Goal: Contribute content: Add original content to the website for others to see

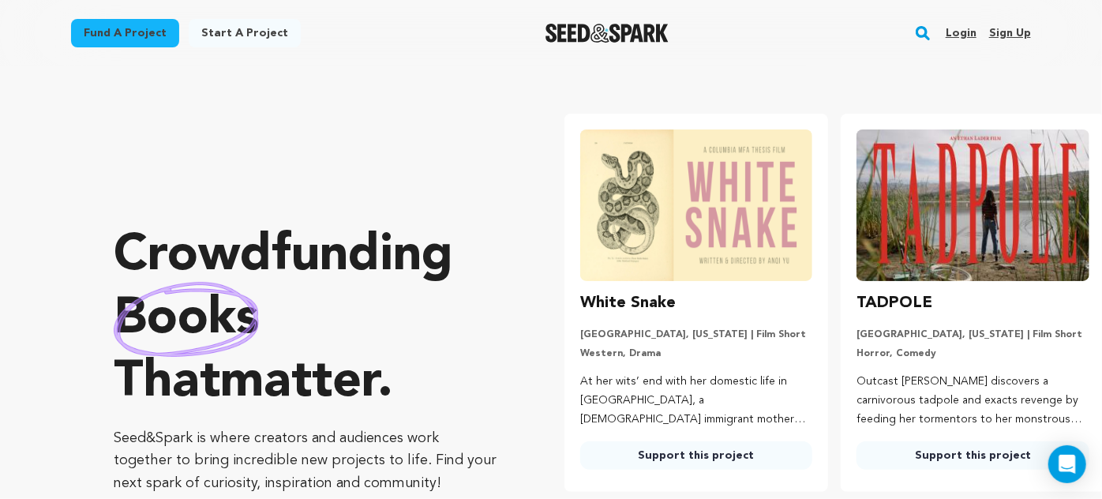
click at [964, 32] on link "Login" at bounding box center [960, 33] width 31 height 25
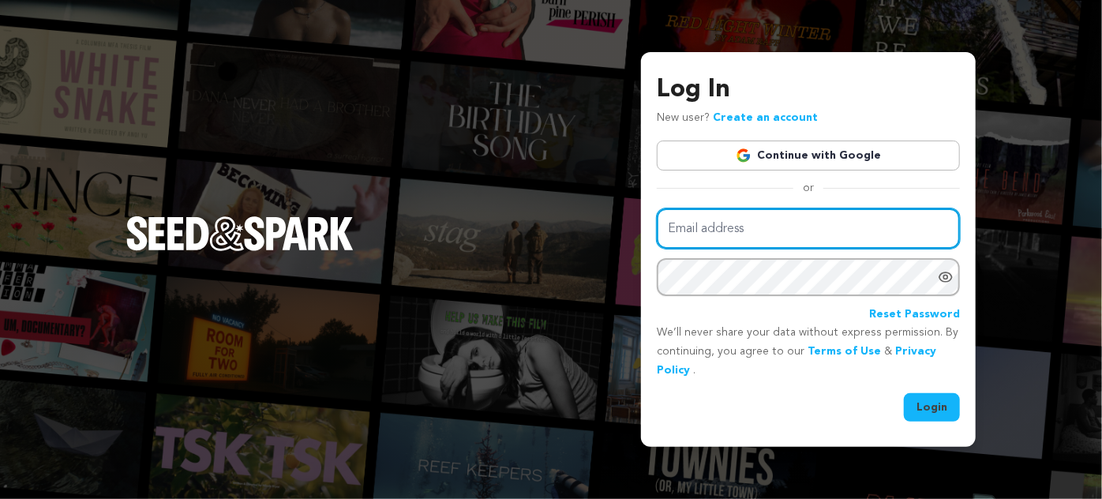
type input "joanne@goodinfluencefilms.com"
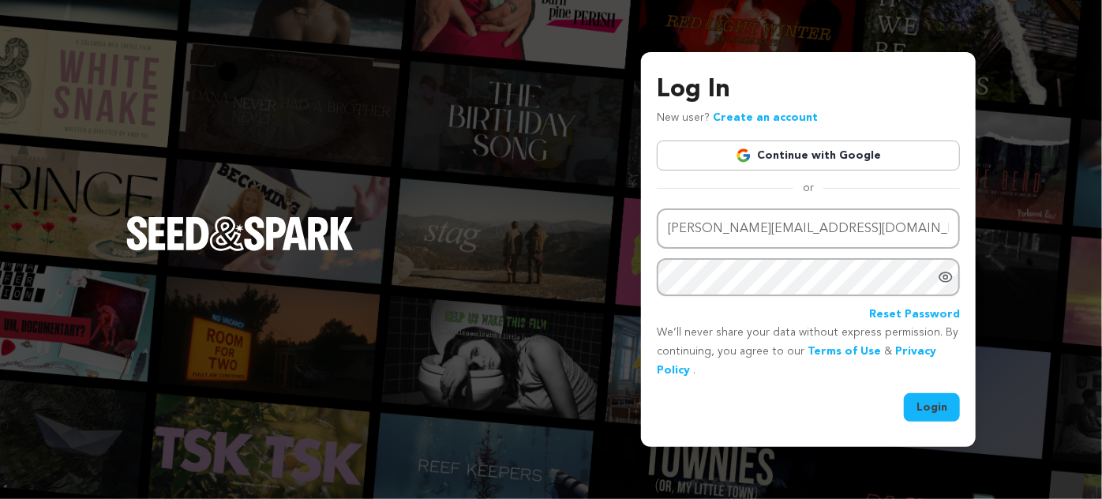
click at [950, 406] on button "Login" at bounding box center [932, 407] width 56 height 28
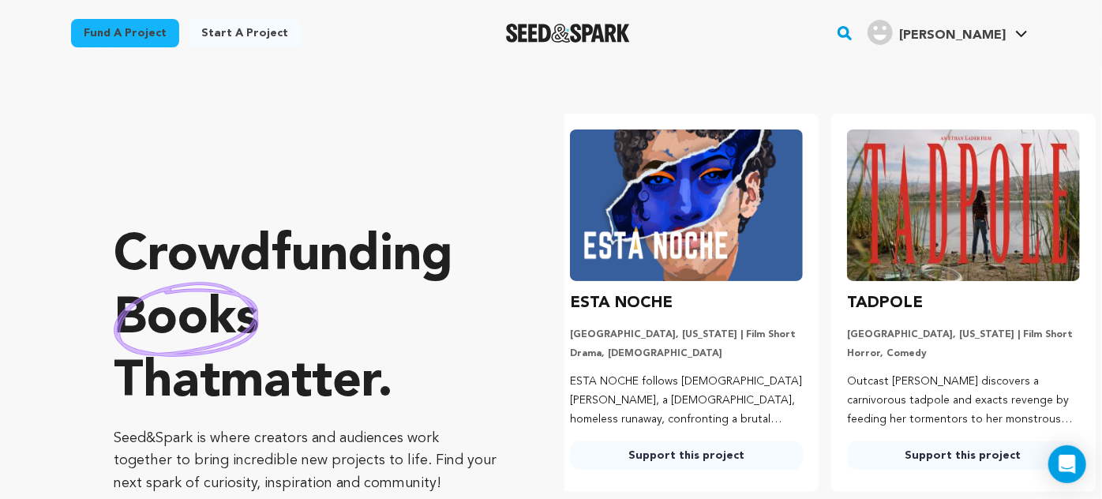
scroll to position [0, 289]
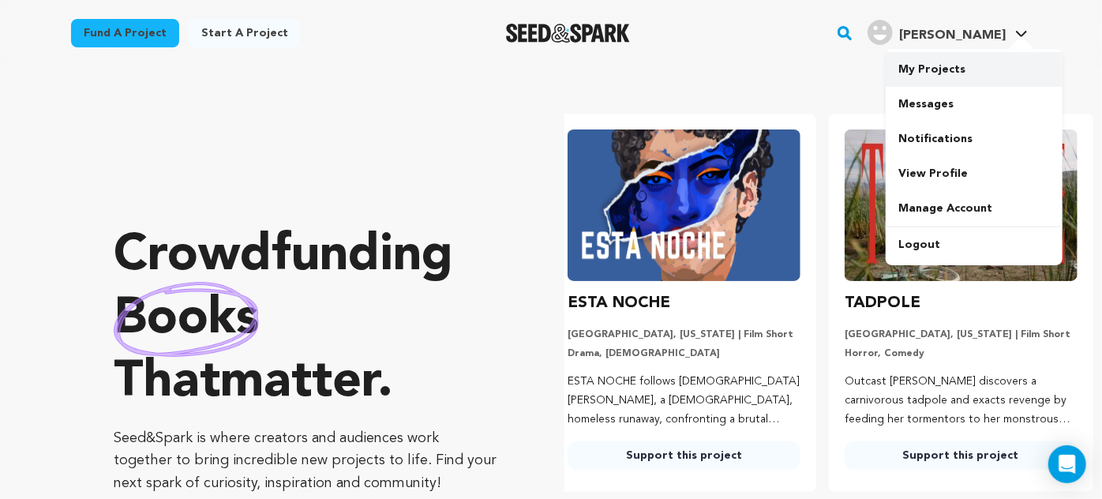
click at [955, 62] on link "My Projects" at bounding box center [973, 69] width 177 height 35
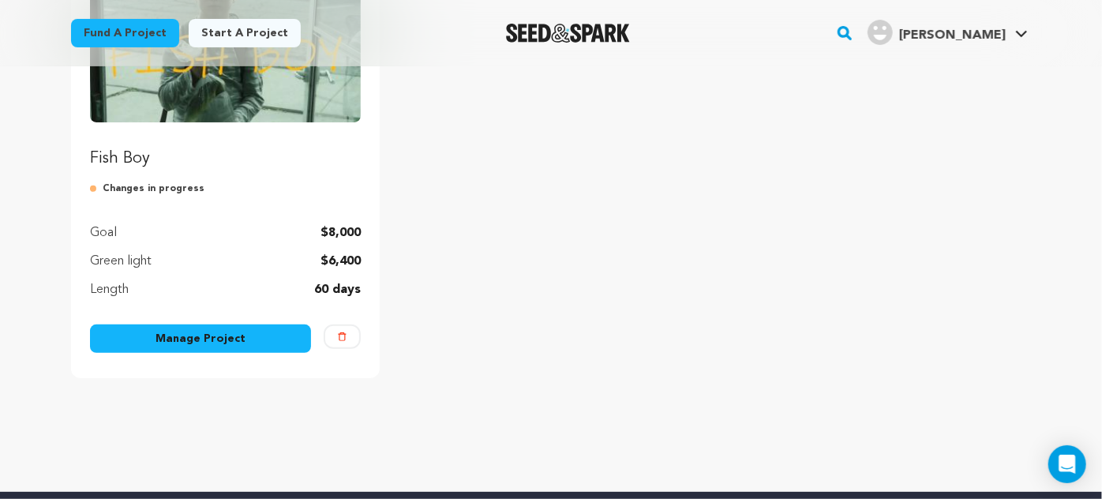
scroll to position [280, 0]
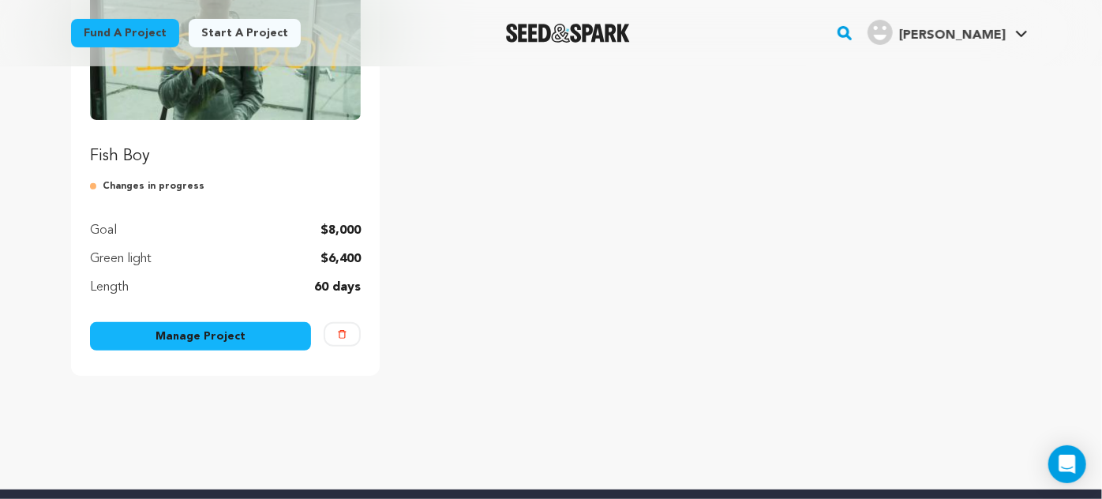
click at [264, 102] on img "Fund Fish Boy" at bounding box center [225, 44] width 271 height 152
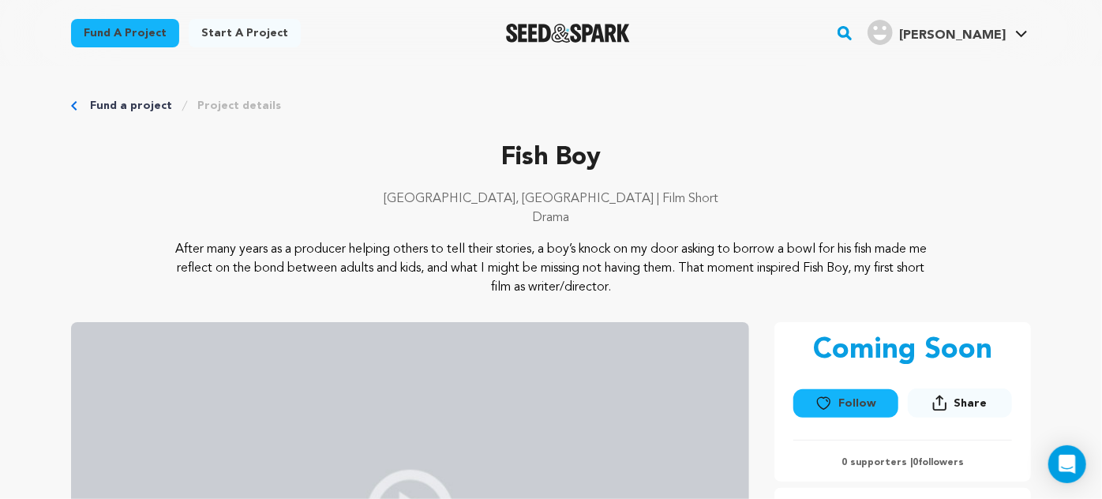
click at [853, 404] on button "Follow" at bounding box center [845, 403] width 104 height 28
click at [80, 219] on p "Drama" at bounding box center [551, 217] width 960 height 19
click at [103, 110] on link "Fund a project" at bounding box center [131, 106] width 82 height 16
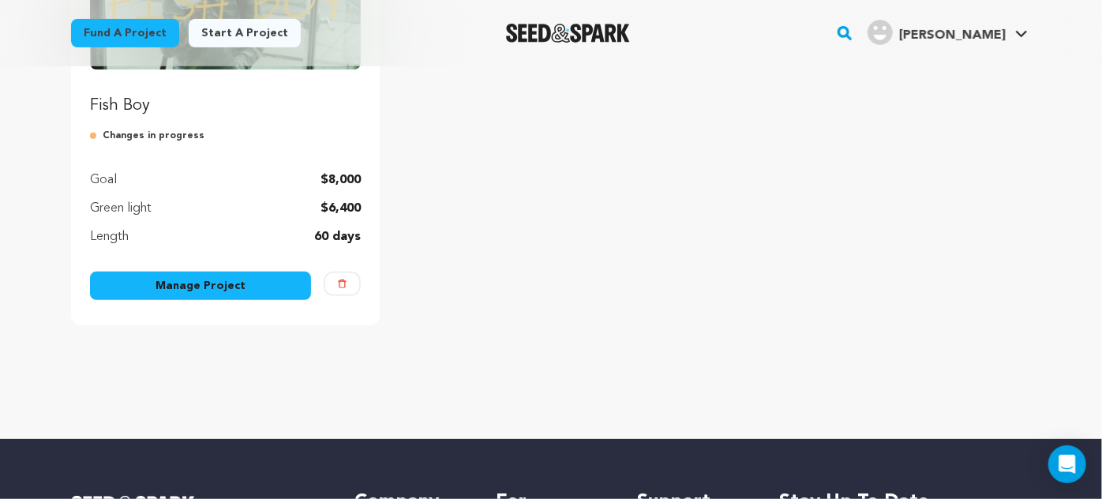
scroll to position [324, 0]
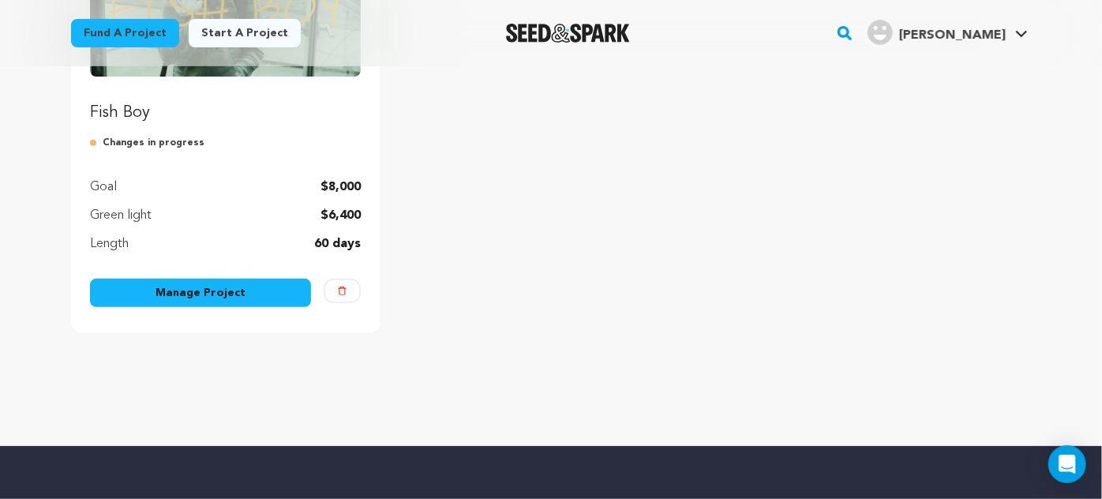
click at [196, 301] on link "Manage Project" at bounding box center [200, 293] width 221 height 28
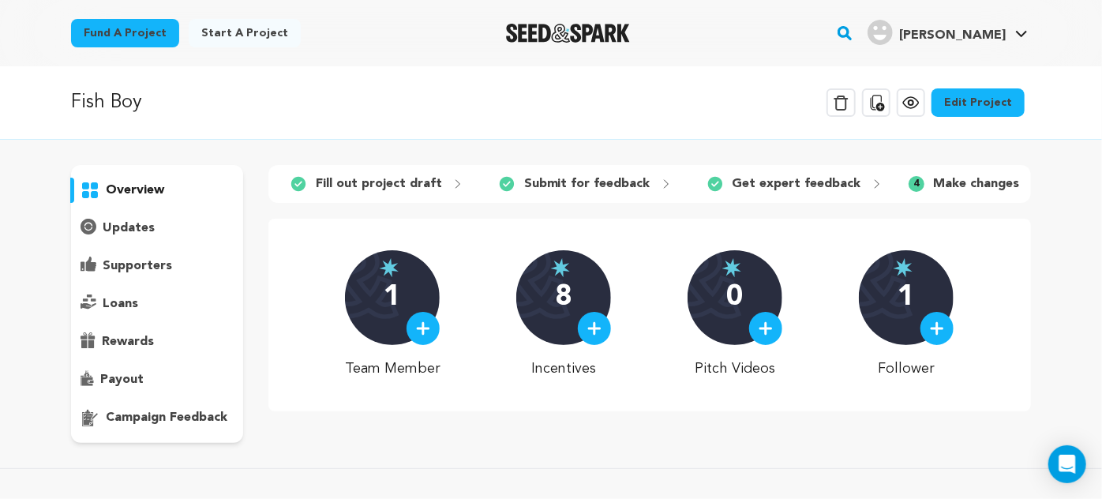
click at [994, 97] on link "Edit Project" at bounding box center [977, 102] width 93 height 28
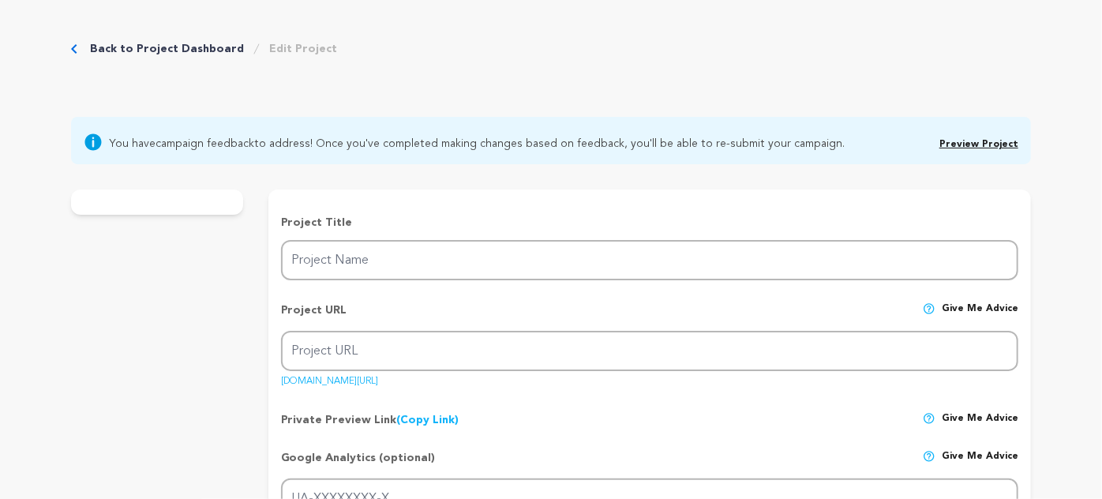
type input "Fish Boy"
type input "fishboyshortfilm"
type input "A woman answers her door to find a boy asking to borrow a bowl for his fish, in…"
type textarea "After many years as a producer helping others to tell their stories, a boy’s kn…"
type textarea "“We’re raising $8K [DATE] to make Fish Boy, inspired by a simple encounter that…"
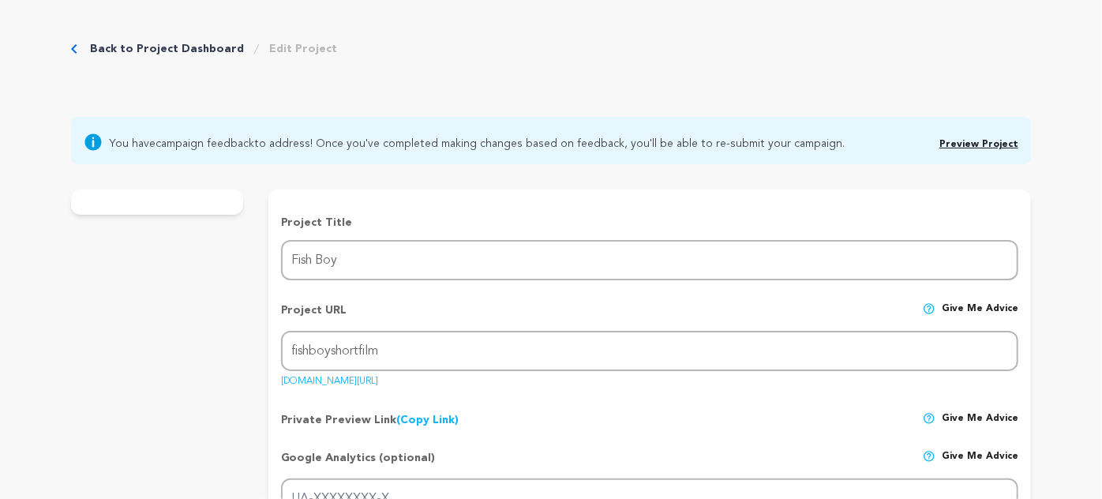
radio input "true"
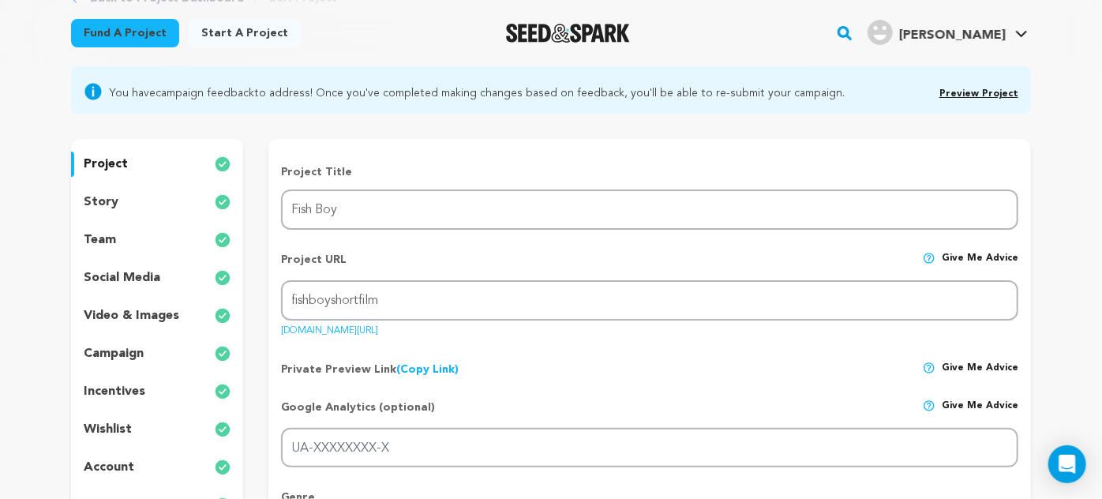
scroll to position [102, 0]
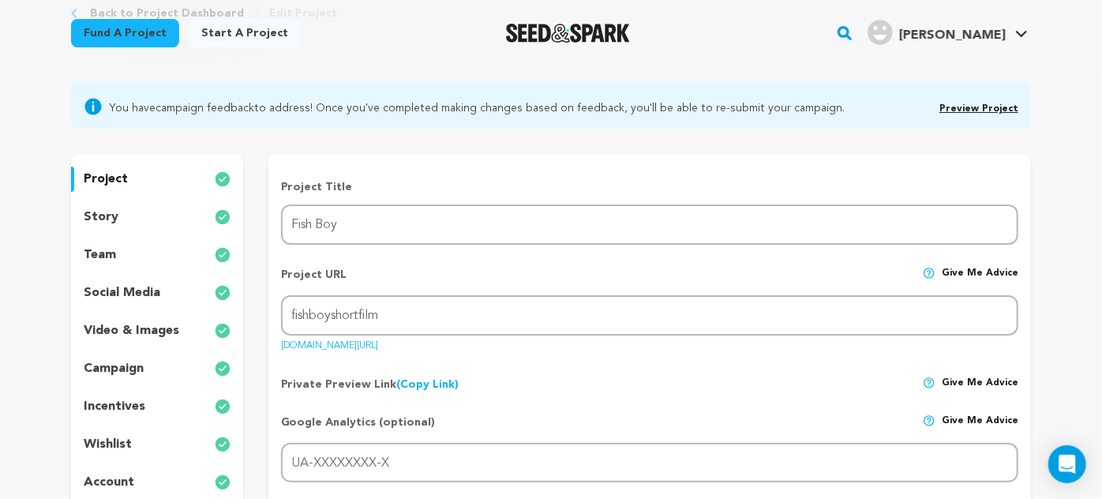
click at [117, 329] on p "video & images" at bounding box center [131, 330] width 95 height 19
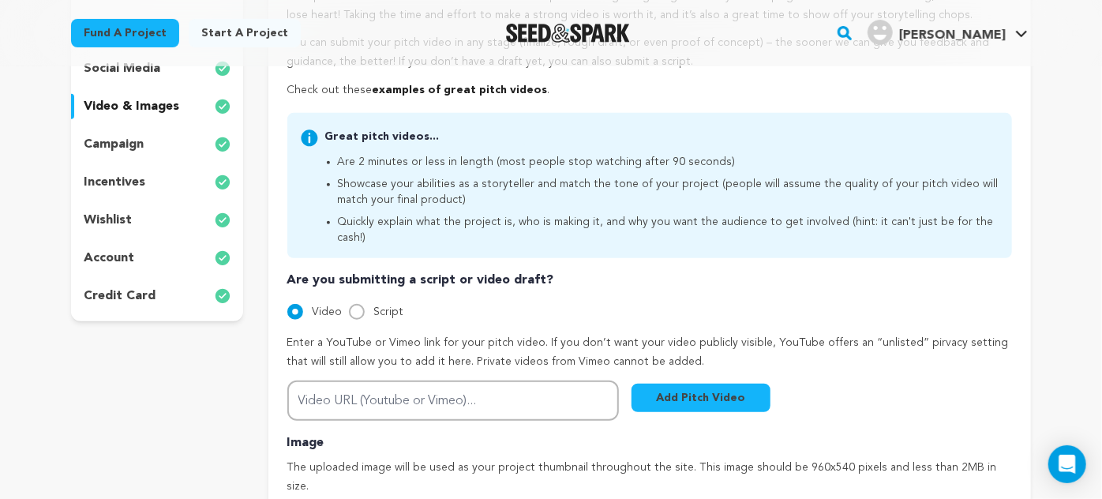
scroll to position [328, 0]
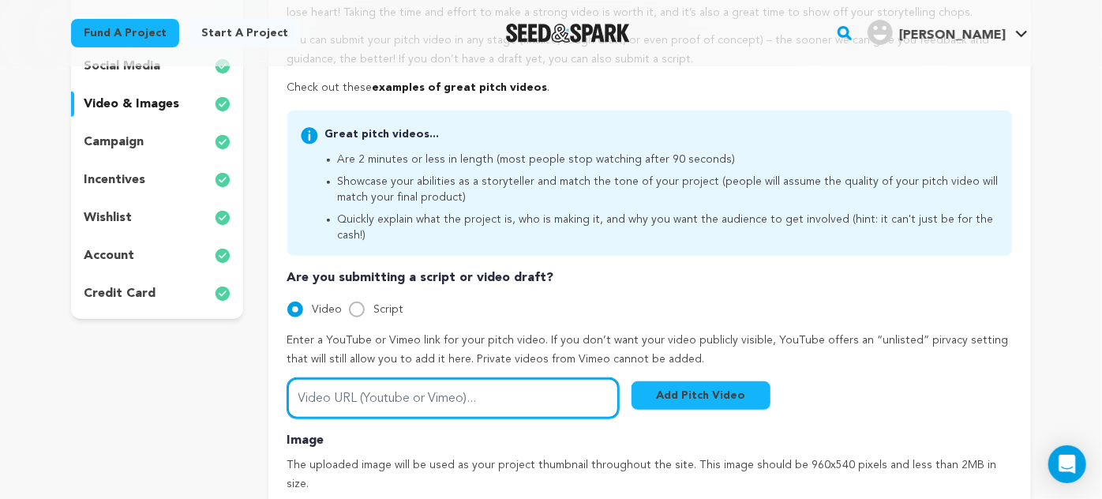
click at [464, 378] on input "Video URL (Youtube or Vimeo)..." at bounding box center [452, 398] width 331 height 40
paste input "https://youtu.be/jWDnPRJllZ8"
type input "https://youtu.be/jWDnPRJllZ8"
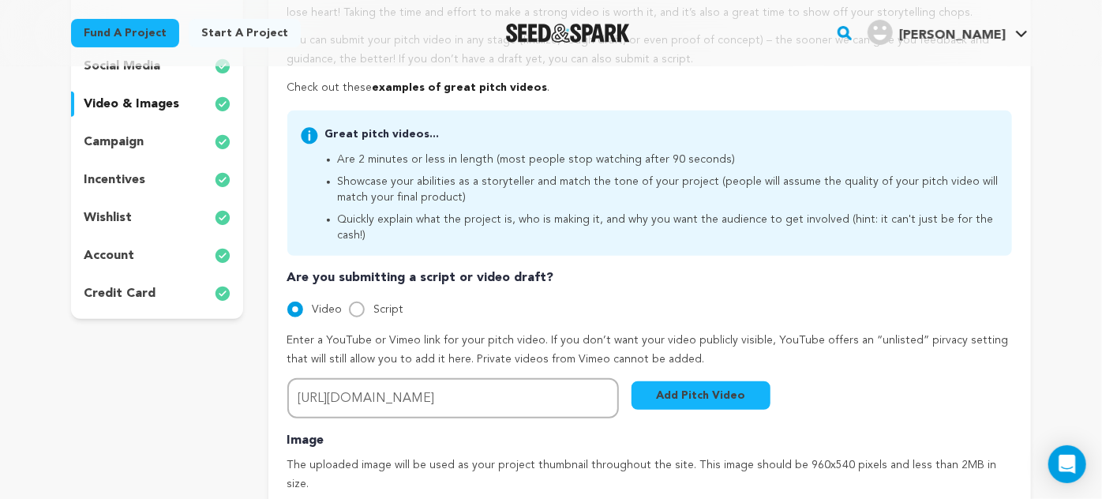
click at [702, 381] on button "Add Pitch Video" at bounding box center [700, 395] width 139 height 28
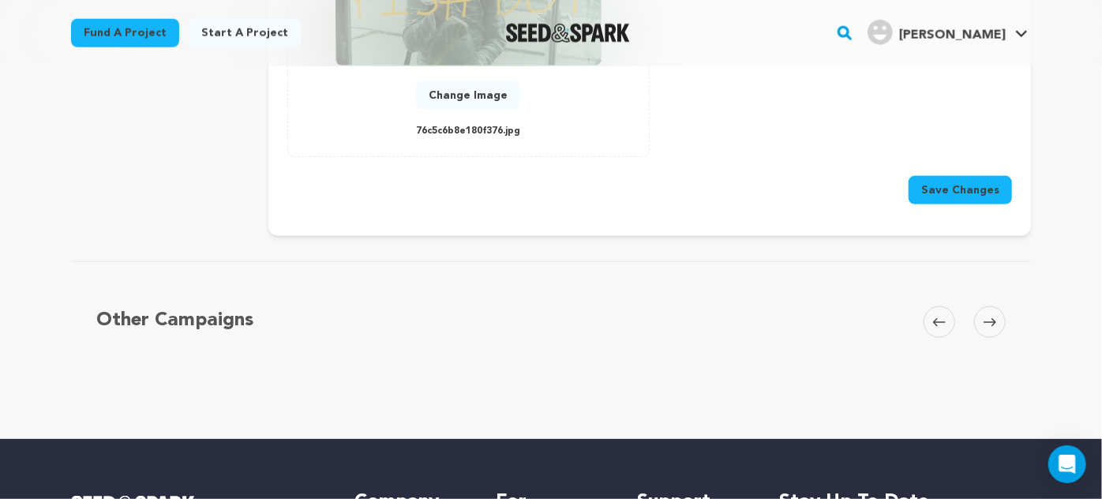
scroll to position [990, 0]
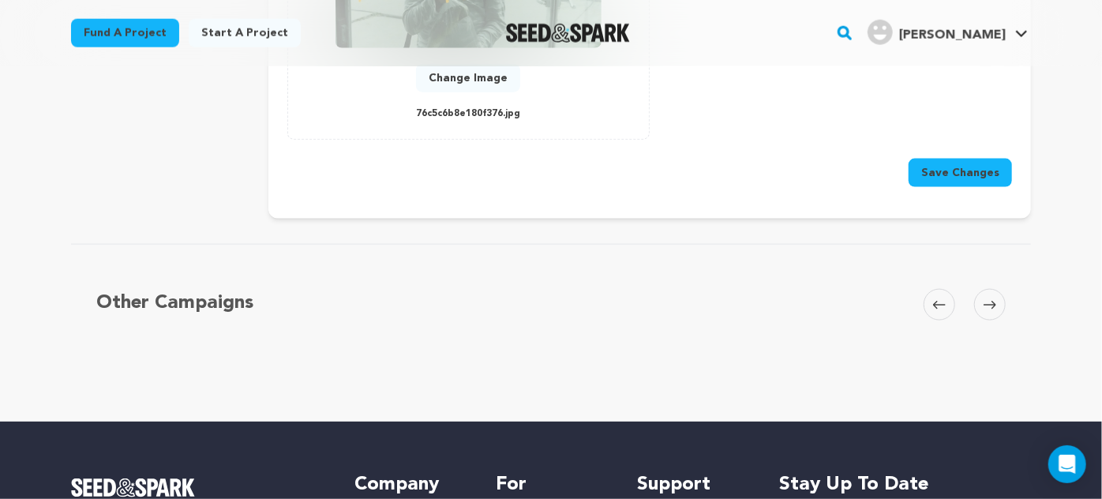
click at [971, 159] on button "Save Changes" at bounding box center [959, 173] width 103 height 28
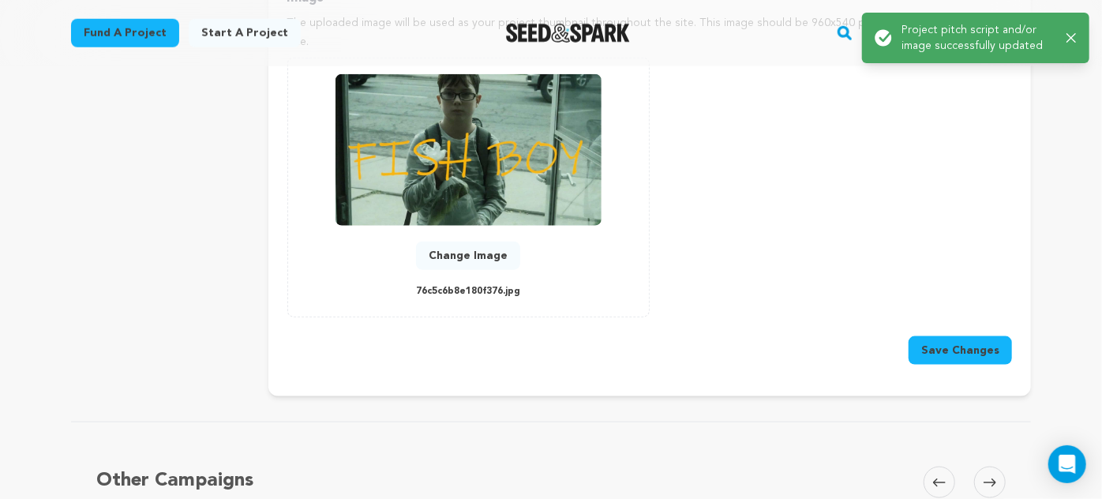
scroll to position [814, 0]
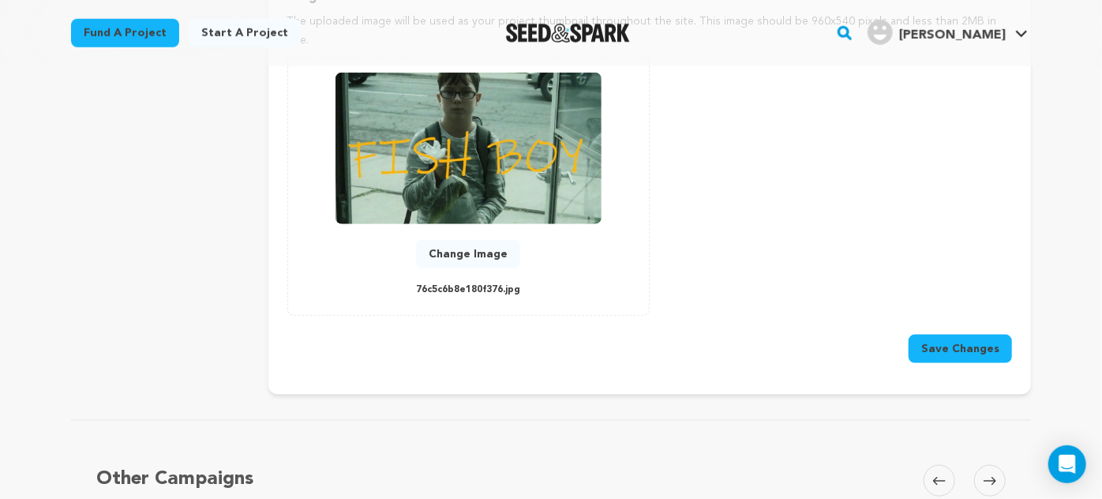
click at [967, 335] on button "Save Changes" at bounding box center [959, 349] width 103 height 28
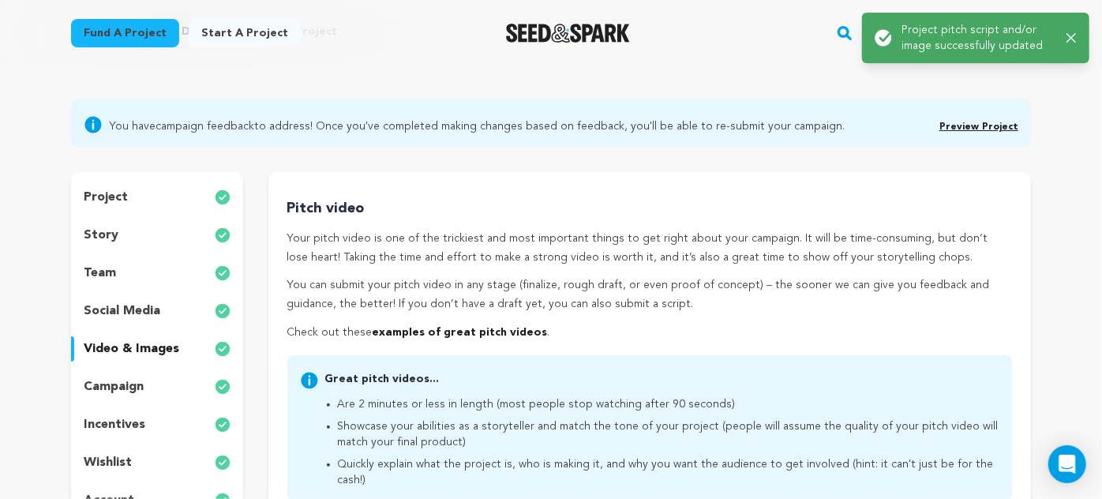
scroll to position [84, 0]
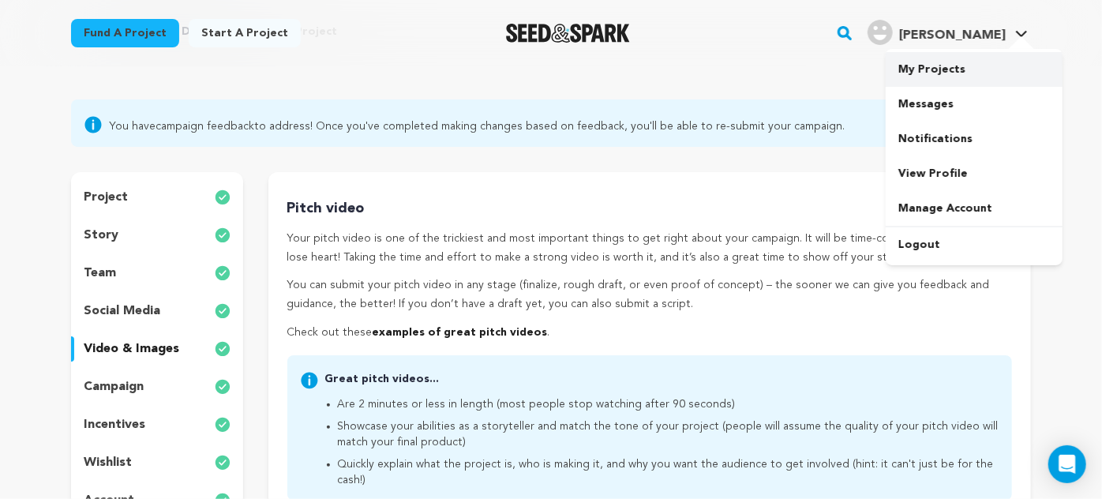
click at [956, 65] on link "My Projects" at bounding box center [973, 69] width 177 height 35
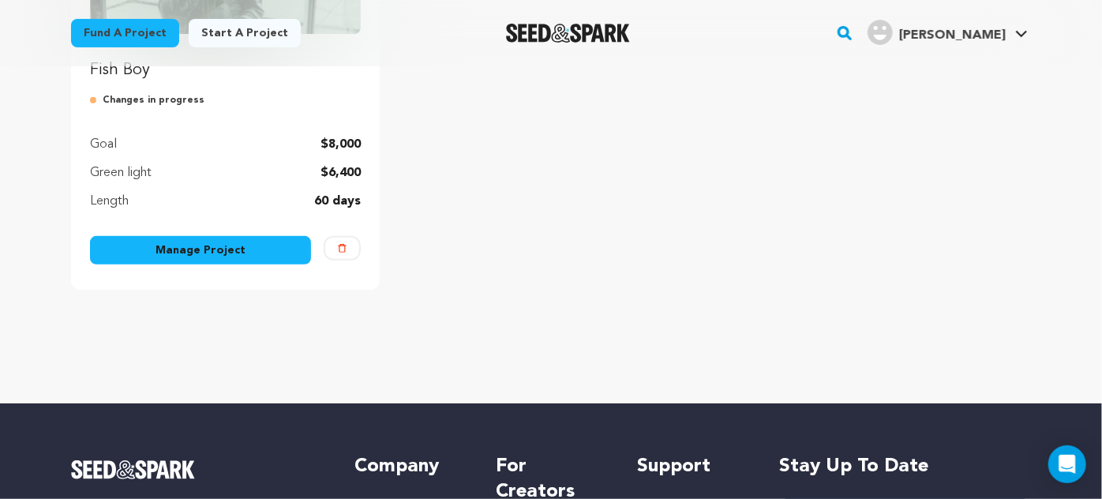
scroll to position [395, 0]
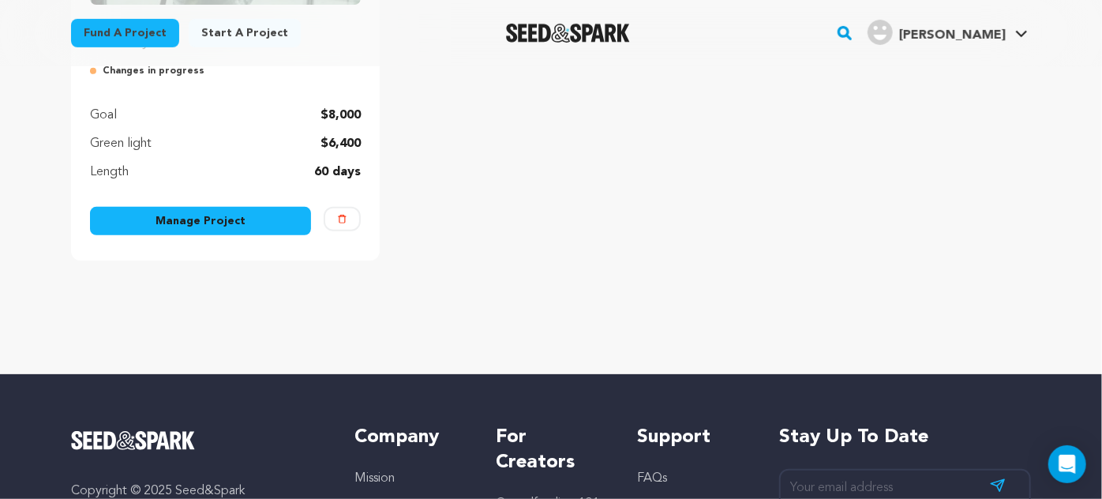
click at [209, 223] on link "Manage Project" at bounding box center [200, 221] width 221 height 28
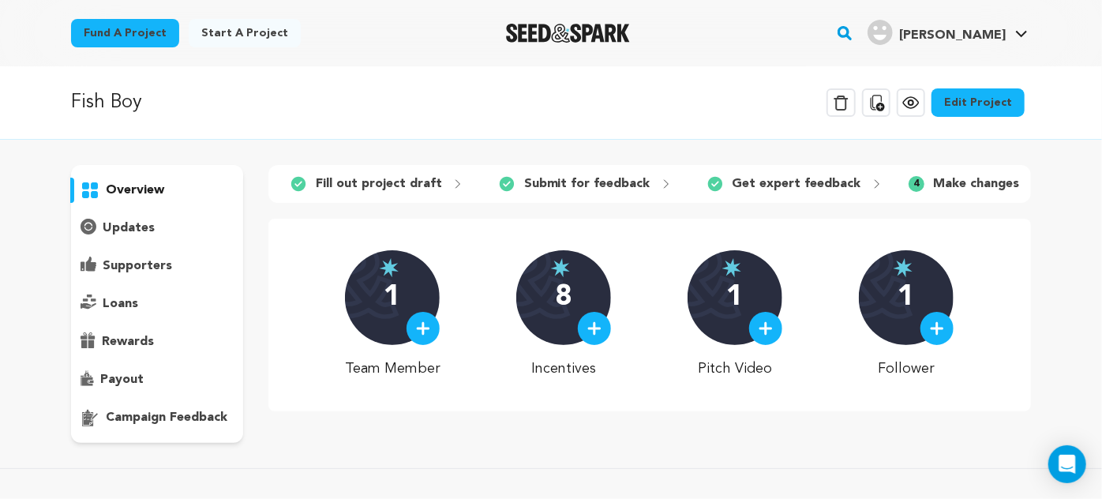
click at [148, 421] on p "campaign feedback" at bounding box center [167, 417] width 122 height 19
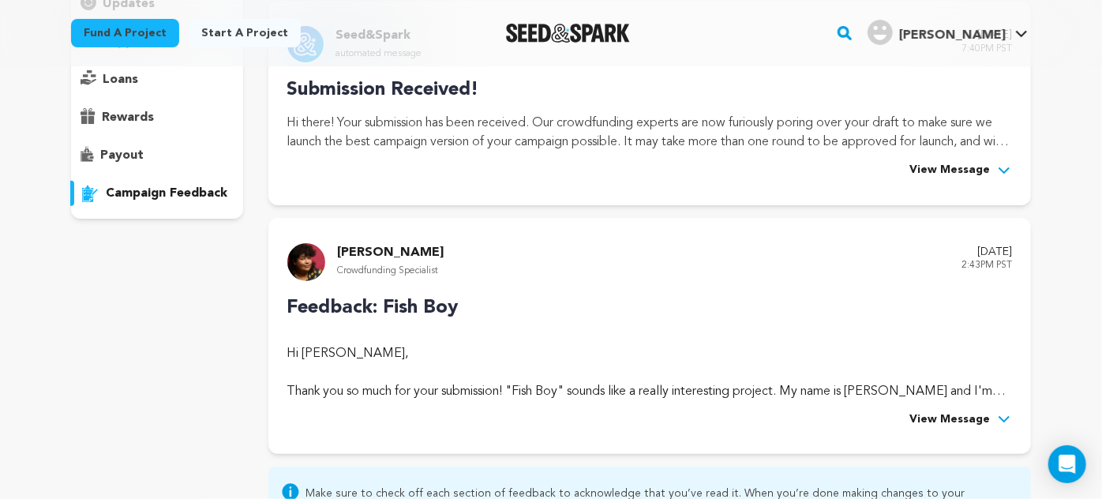
scroll to position [269, 0]
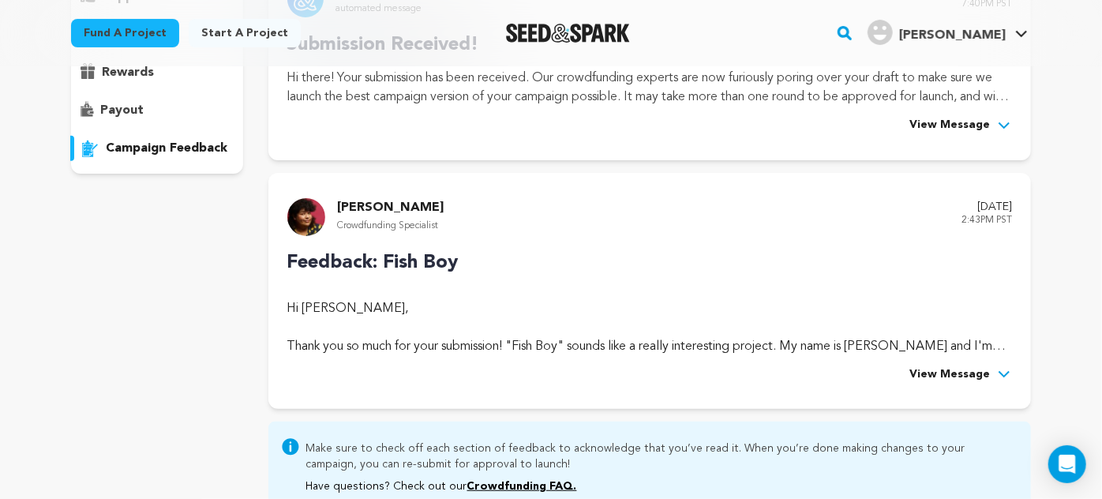
click at [978, 373] on span "View Message" at bounding box center [949, 374] width 80 height 19
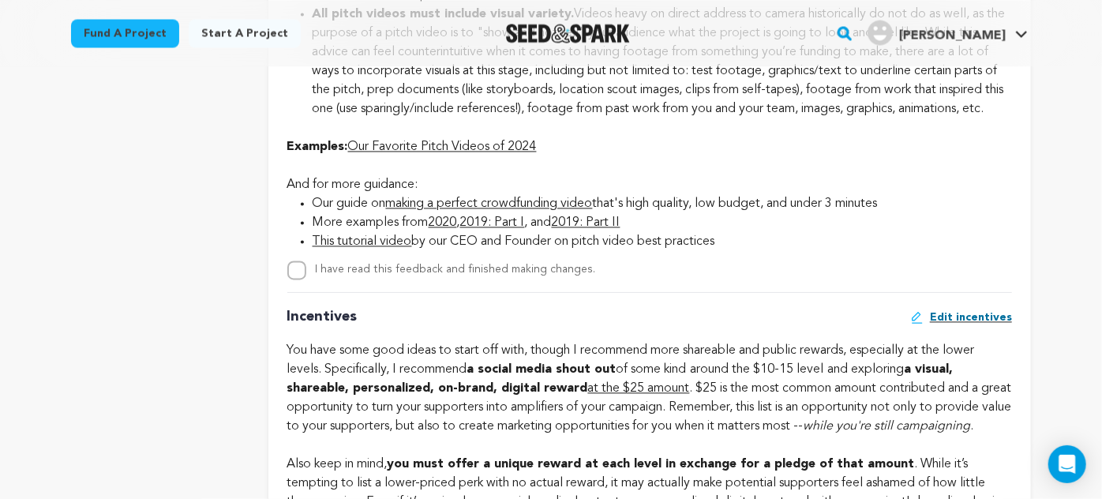
scroll to position [1536, 0]
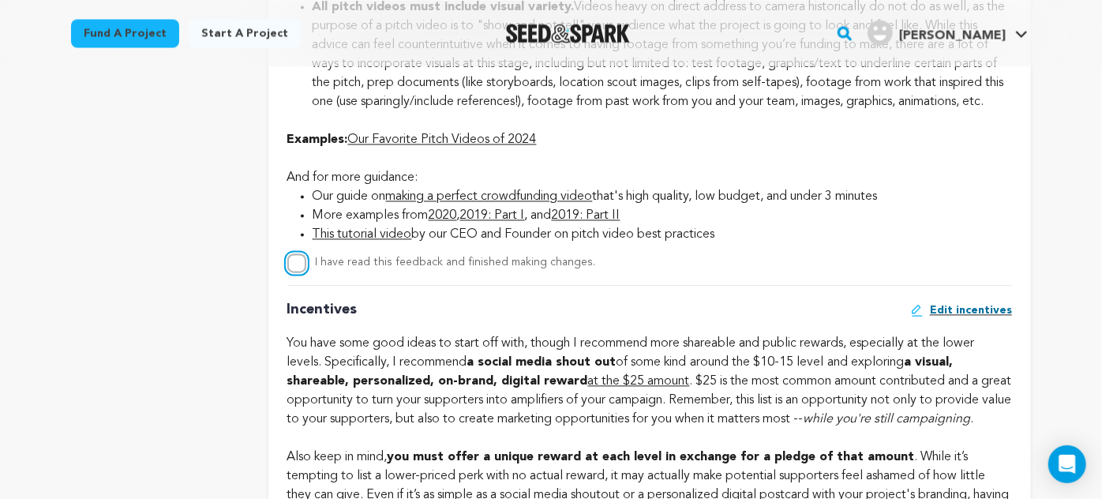
click at [292, 272] on input "I have read this feedback and finished making changes." at bounding box center [296, 262] width 19 height 19
checkbox input "true"
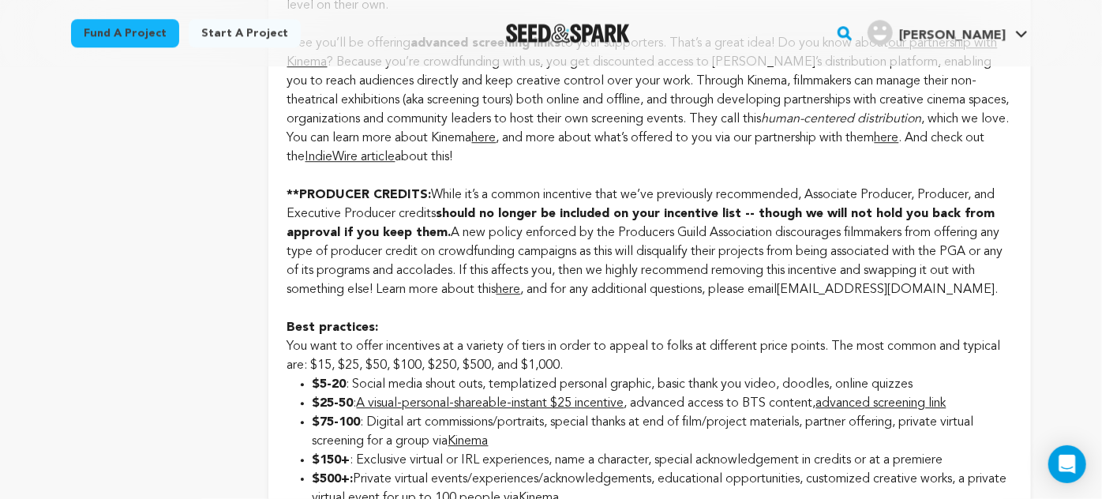
scroll to position [2132, 0]
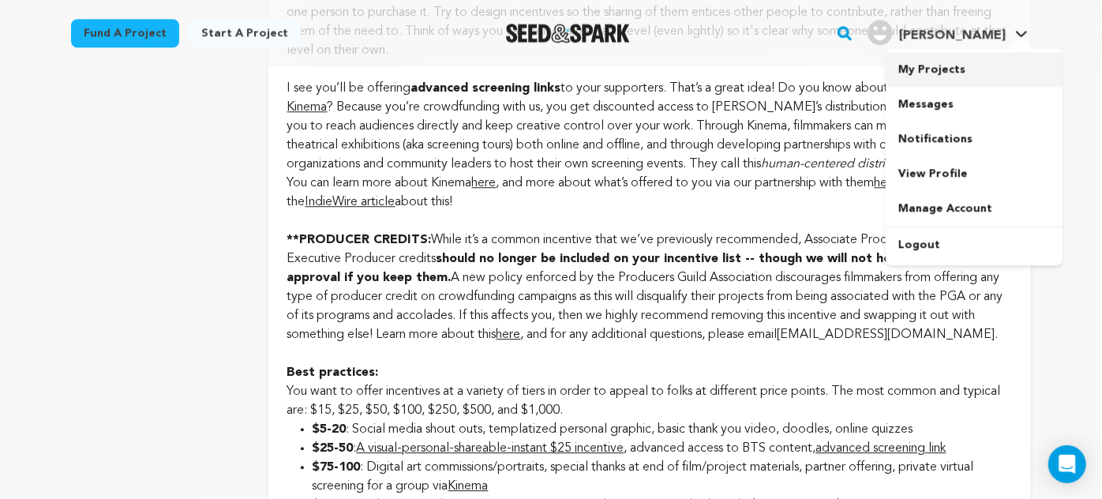
click at [931, 66] on link "My Projects" at bounding box center [973, 69] width 177 height 35
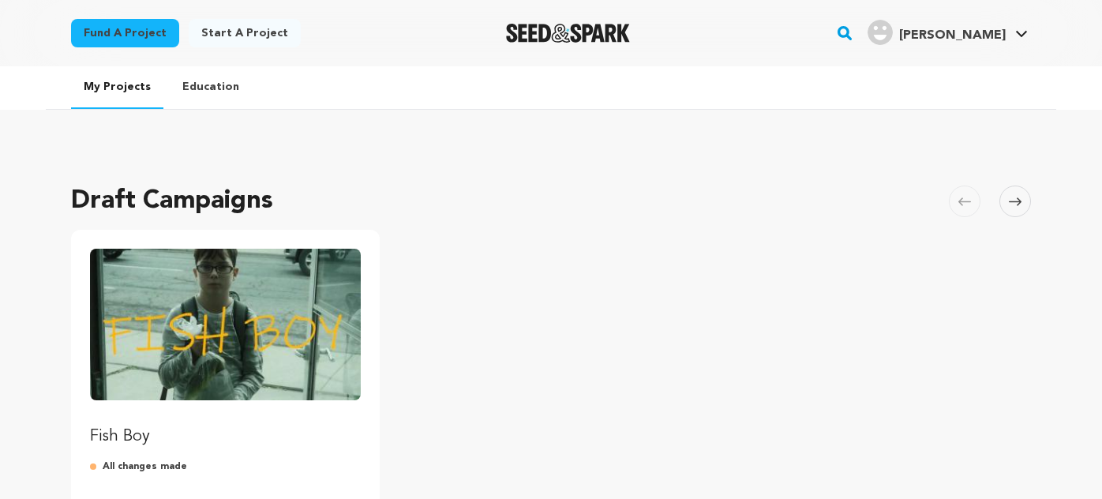
scroll to position [221, 0]
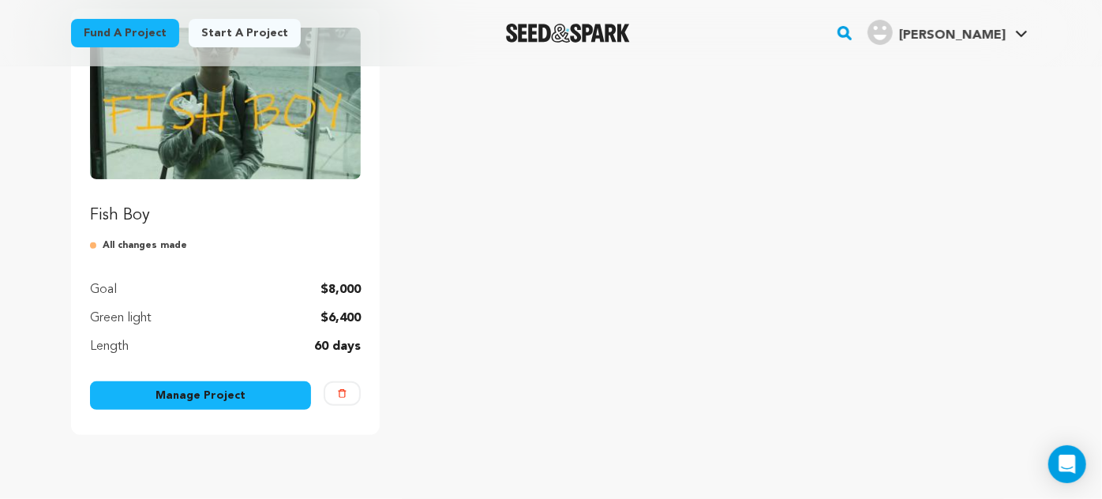
click at [215, 395] on link "Manage Project" at bounding box center [200, 395] width 221 height 28
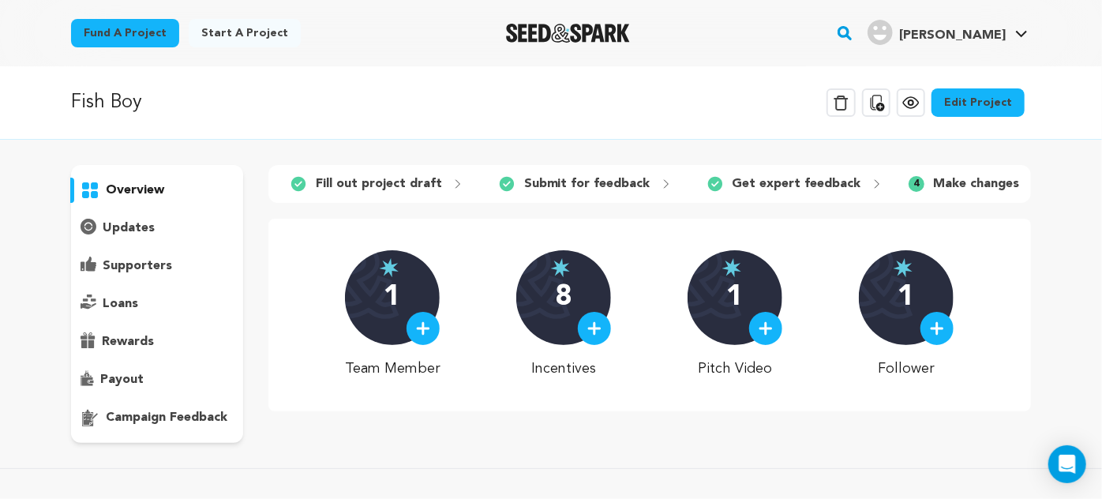
click at [996, 98] on link "Edit Project" at bounding box center [977, 102] width 93 height 28
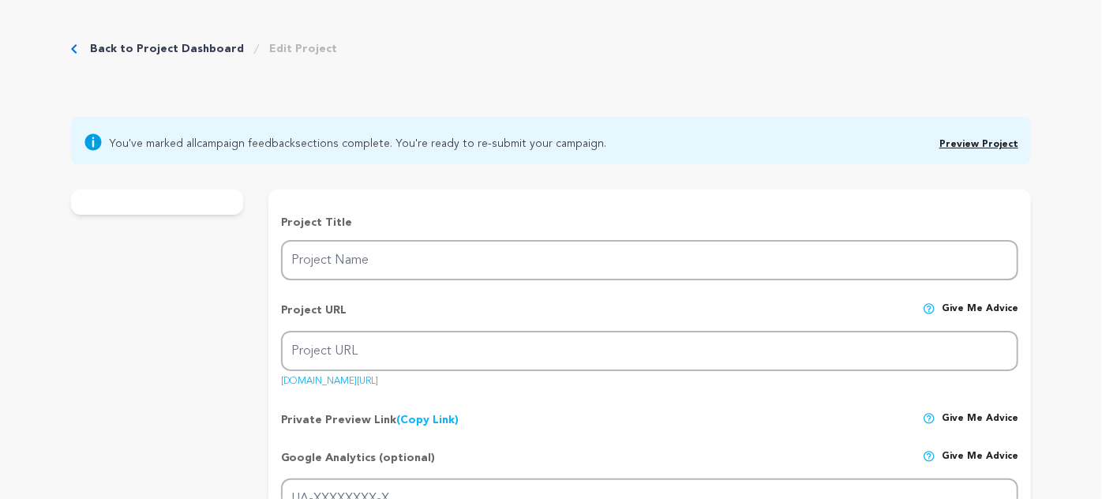
type input "Fish Boy"
type input "fishboyshortfilm"
type input "A woman answers her door to find a boy asking to borrow a bowl for his fish, in…"
type textarea "After many years as a producer helping others to tell their stories, a boy’s kn…"
type textarea "“We’re raising $8K [DATE] to make Fish Boy, inspired by a simple encounter that…"
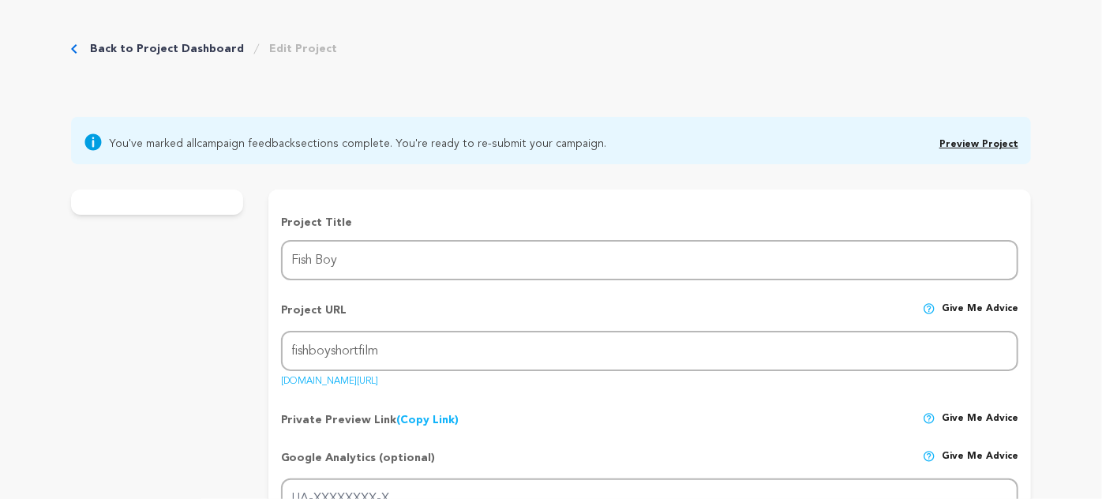
radio input "true"
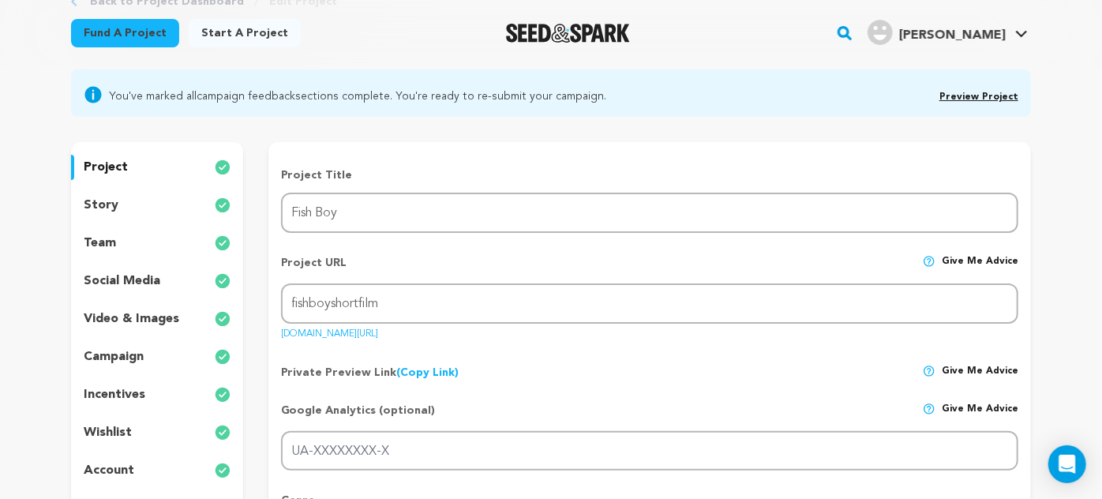
scroll to position [116, 0]
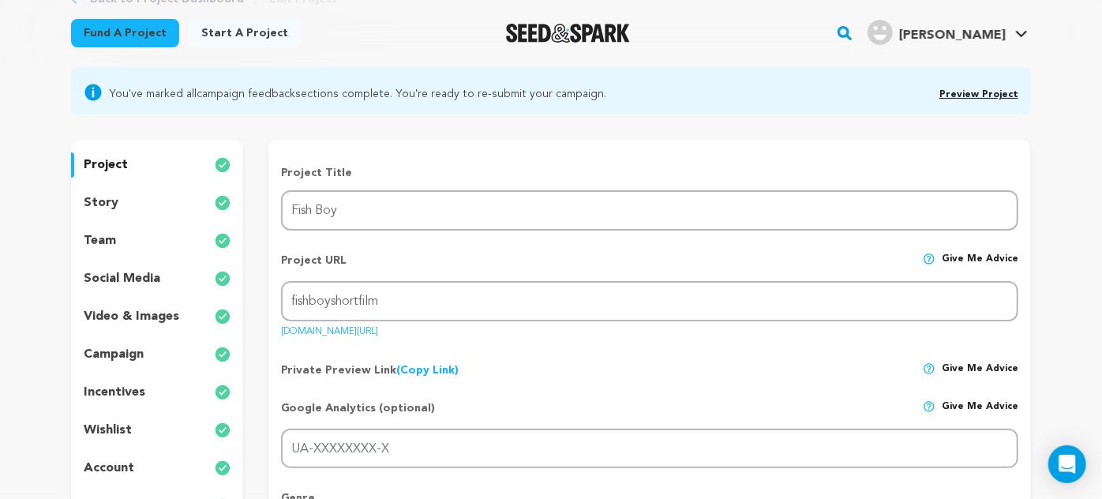
click at [153, 313] on p "video & images" at bounding box center [131, 316] width 95 height 19
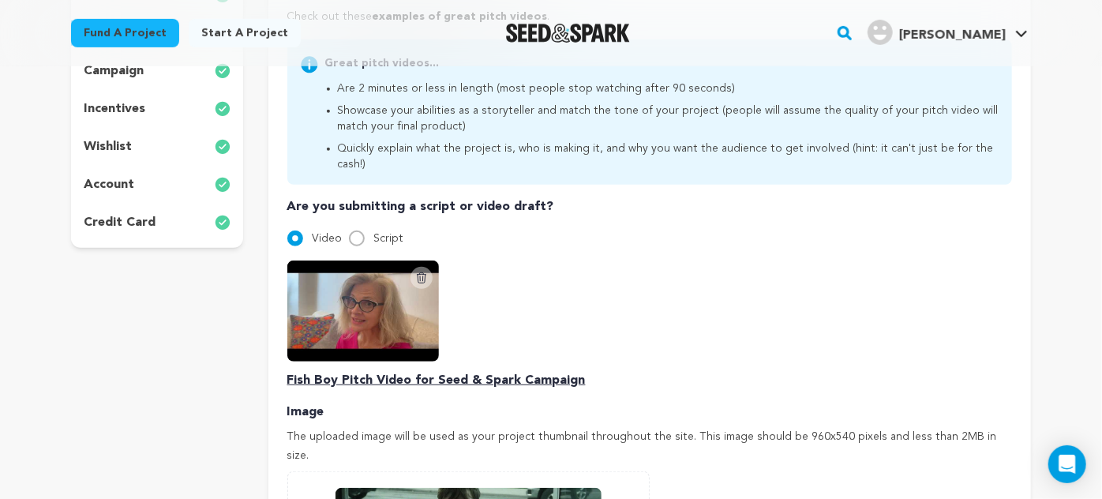
scroll to position [405, 0]
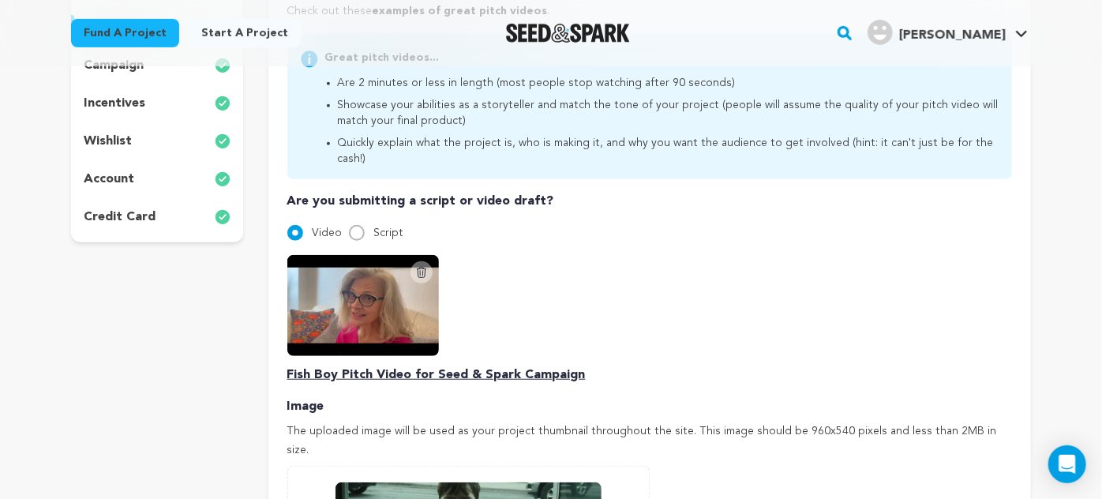
click at [420, 266] on icon at bounding box center [421, 272] width 13 height 13
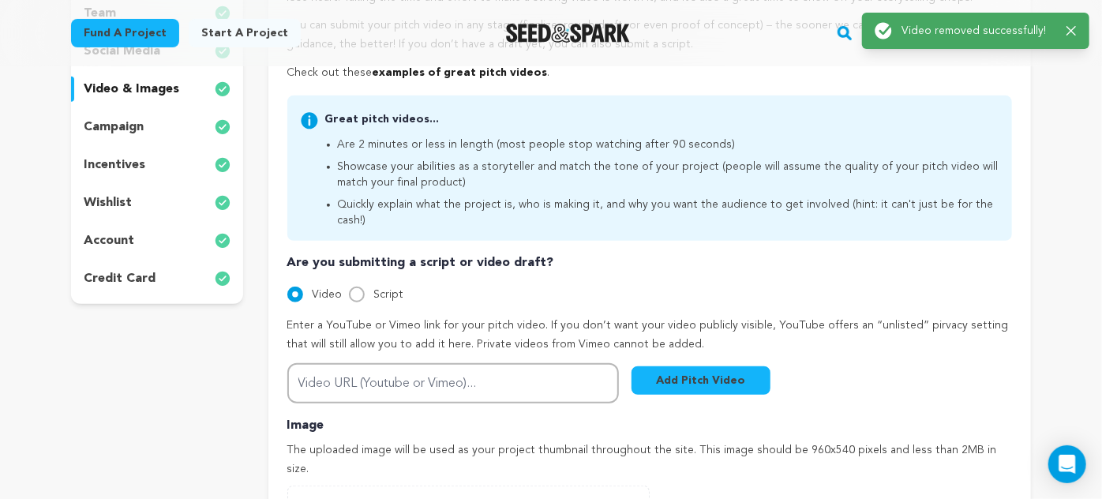
scroll to position [349, 0]
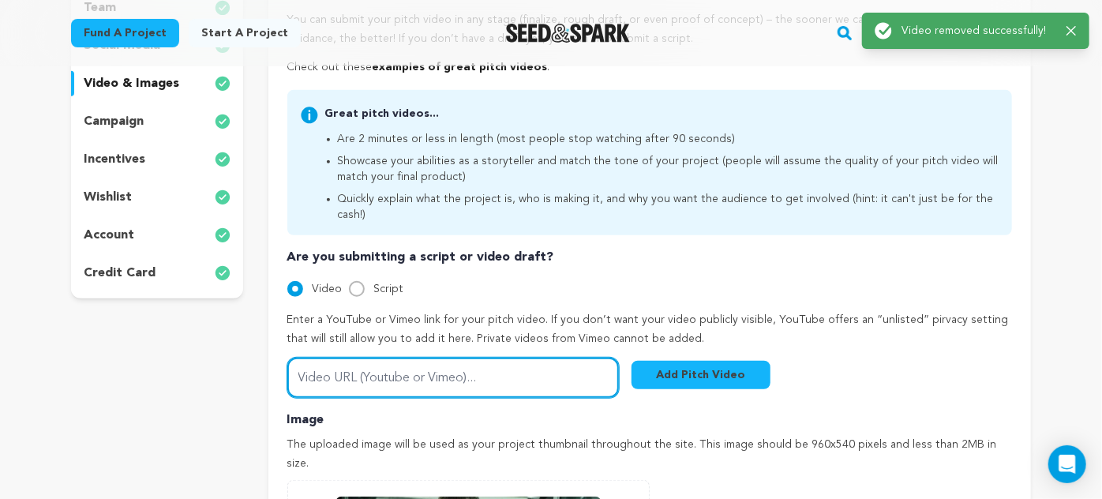
click at [368, 363] on input "Video URL (Youtube or Vimeo)..." at bounding box center [452, 378] width 331 height 40
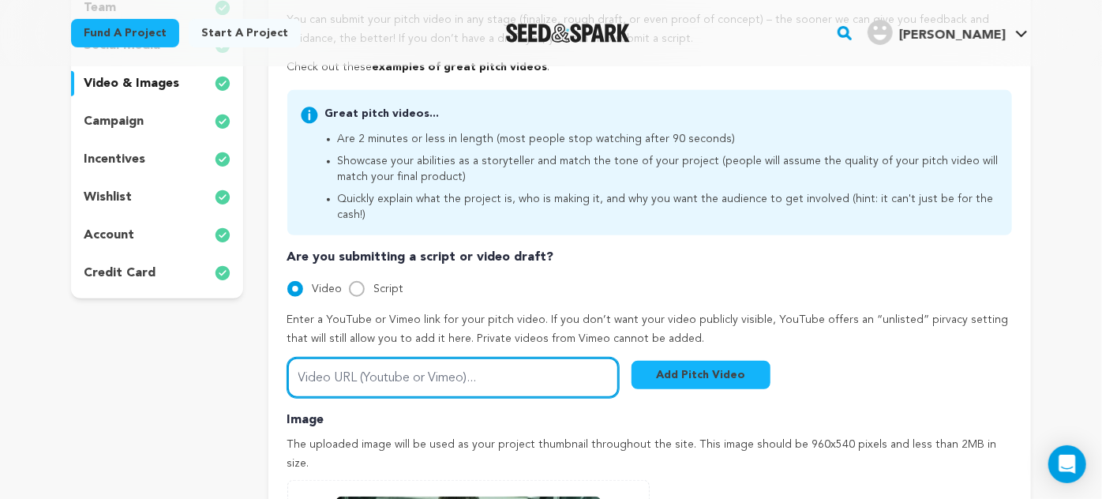
paste input "[URL][DOMAIN_NAME]"
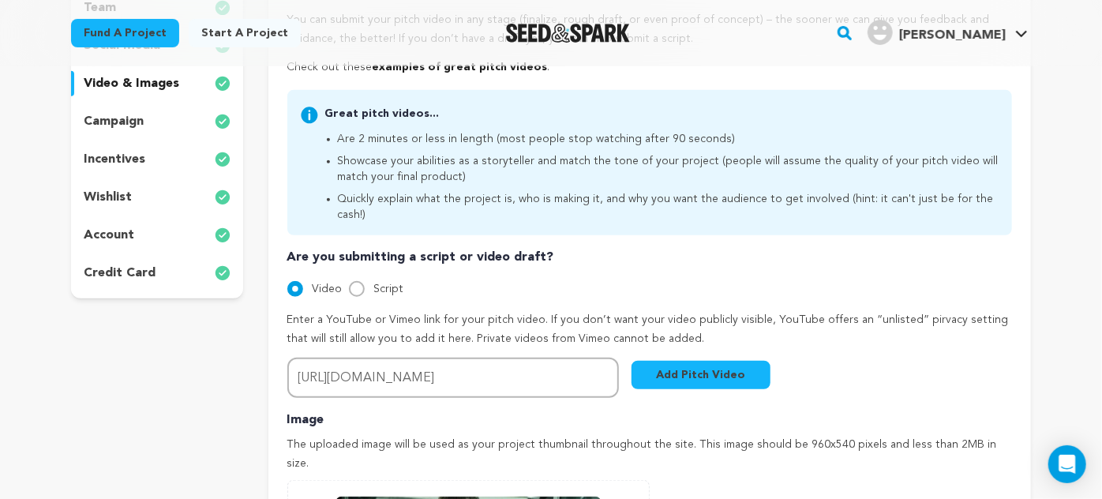
click at [731, 361] on button "Add Pitch Video" at bounding box center [700, 375] width 139 height 28
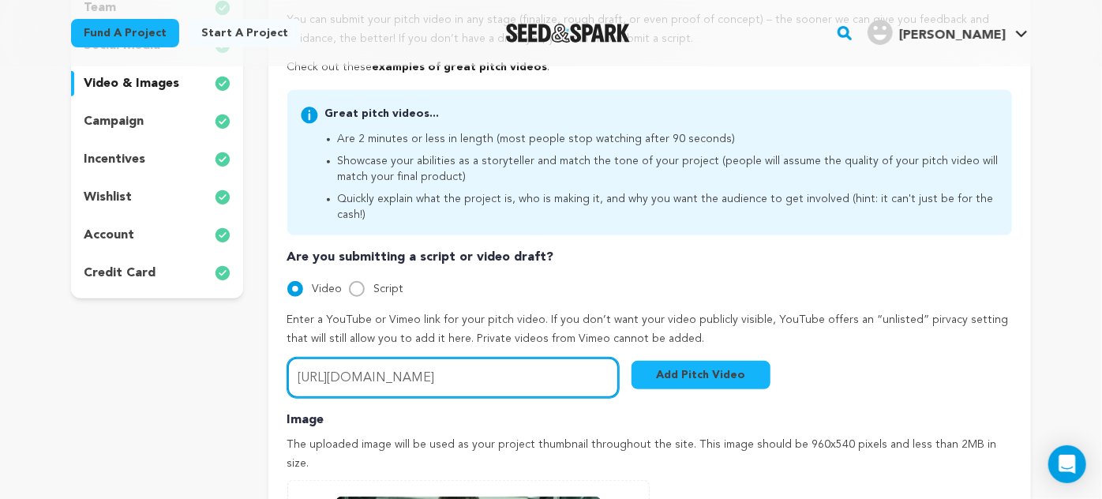
click at [309, 360] on input "[URL][DOMAIN_NAME]" at bounding box center [452, 378] width 331 height 40
click at [484, 361] on input "[URL][DOMAIN_NAME]" at bounding box center [452, 378] width 331 height 40
type input "h"
paste input "[URL][DOMAIN_NAME]"
type input "[URL][DOMAIN_NAME]"
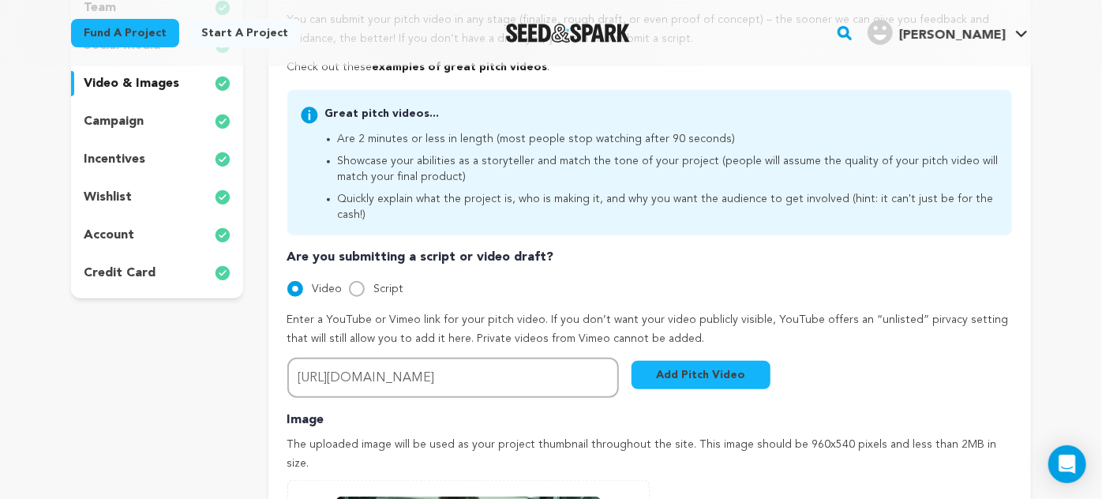
click at [723, 361] on button "Add Pitch Video" at bounding box center [700, 375] width 139 height 28
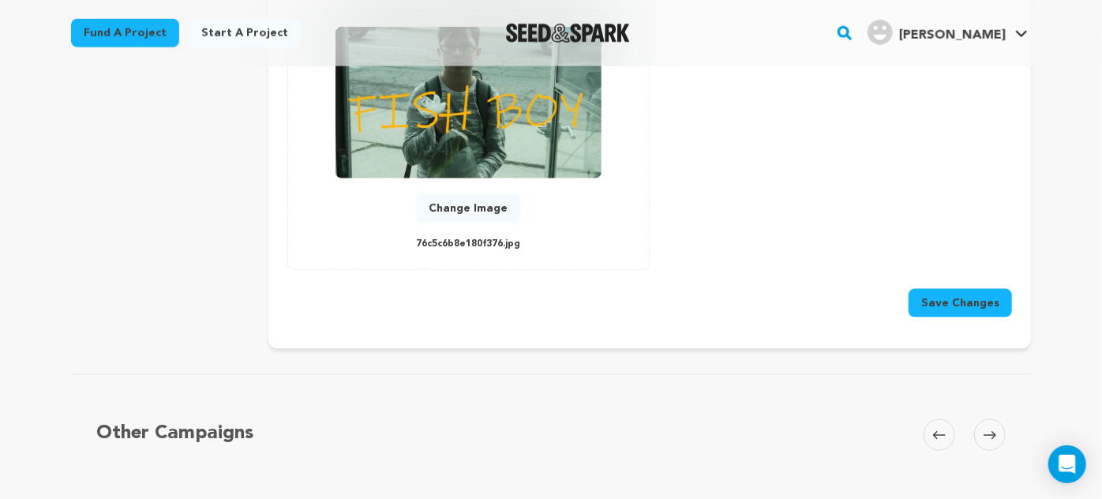
scroll to position [866, 0]
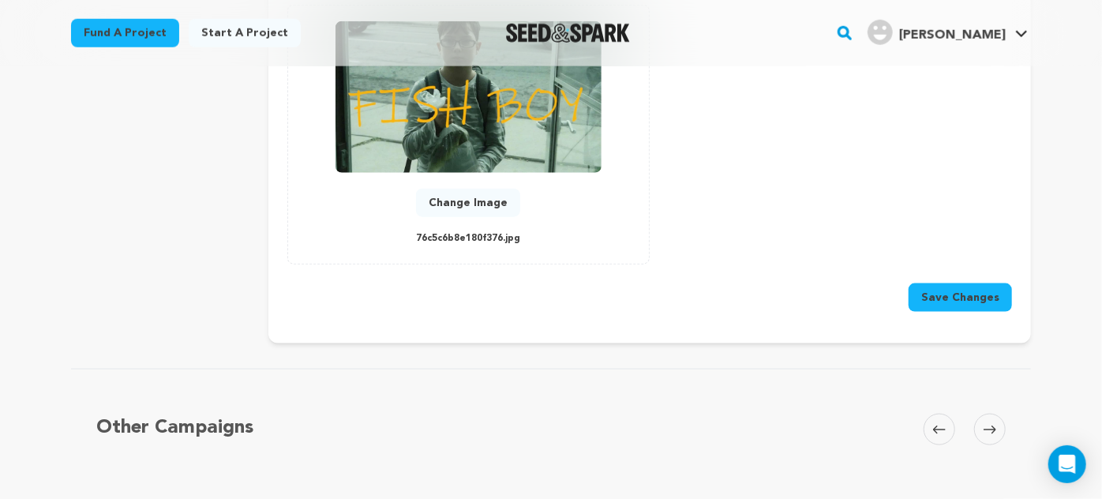
click at [968, 283] on button "Save Changes" at bounding box center [959, 297] width 103 height 28
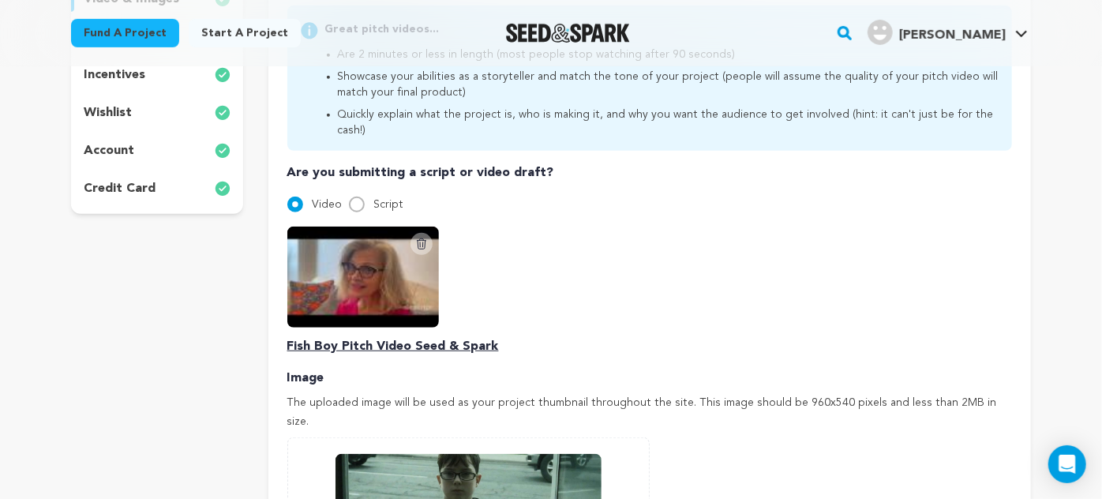
scroll to position [435, 0]
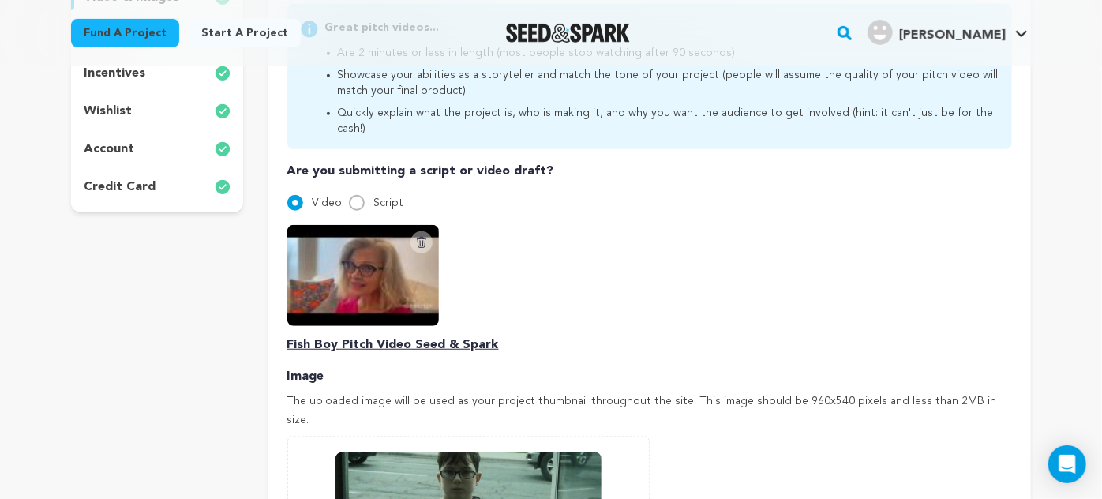
click at [358, 279] on img at bounding box center [363, 275] width 152 height 101
click at [378, 335] on p "Fish Boy Pitch Video Seed & Spark" at bounding box center [649, 344] width 724 height 19
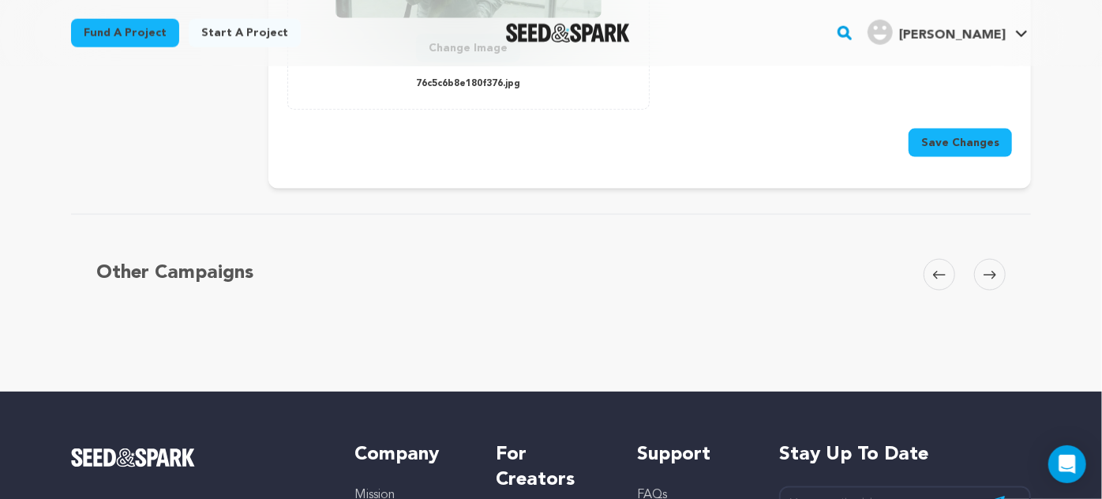
scroll to position [1021, 0]
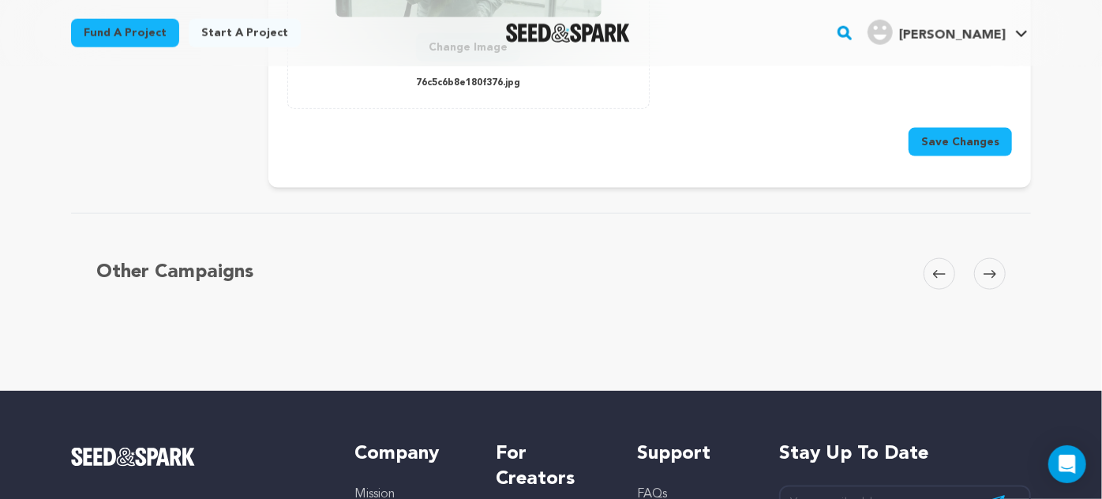
click at [981, 128] on button "Save Changes" at bounding box center [959, 142] width 103 height 28
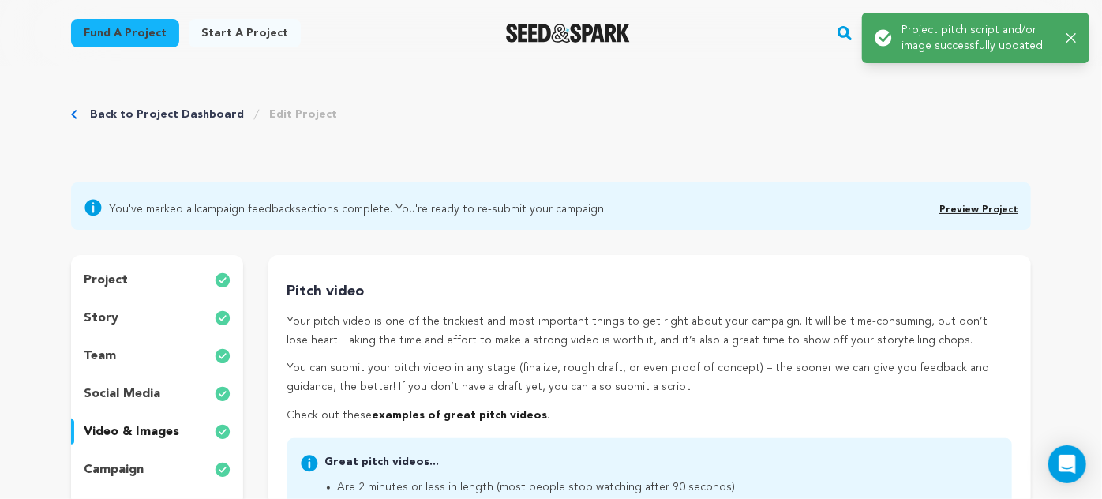
scroll to position [0, 0]
